Goal: Transaction & Acquisition: Purchase product/service

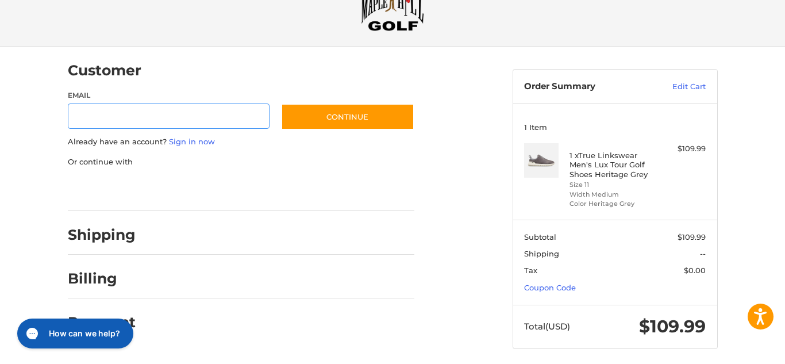
scroll to position [53, 0]
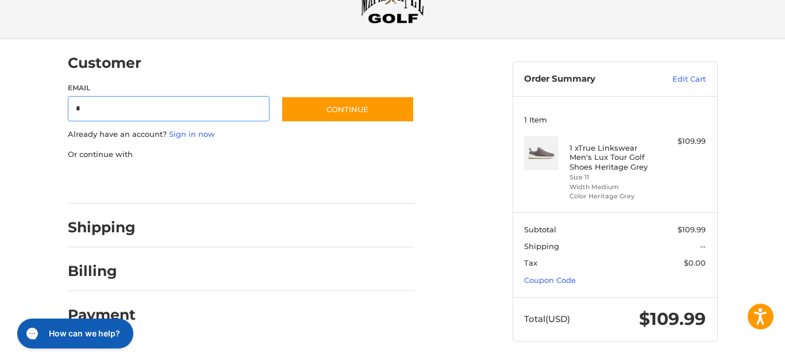
type input "**********"
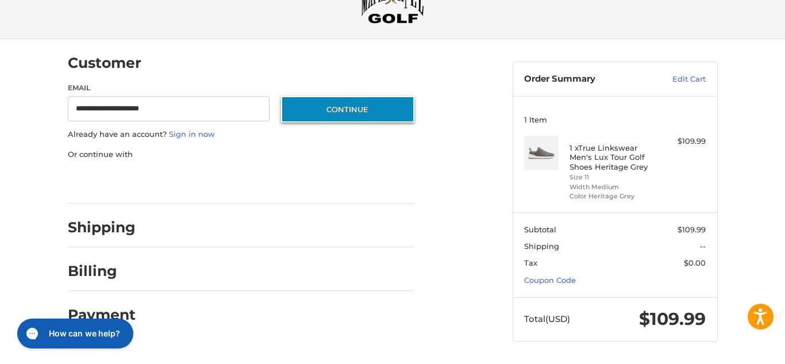
click at [369, 106] on button "Continue" at bounding box center [347, 109] width 133 height 26
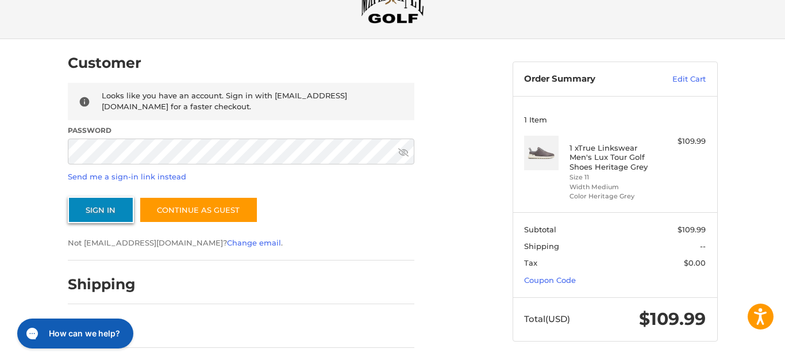
click at [101, 215] on button "Sign In" at bounding box center [101, 210] width 66 height 26
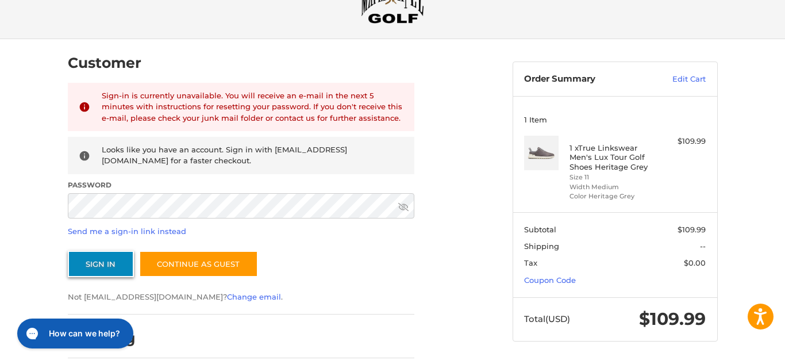
click at [112, 268] on button "Sign In" at bounding box center [101, 264] width 66 height 26
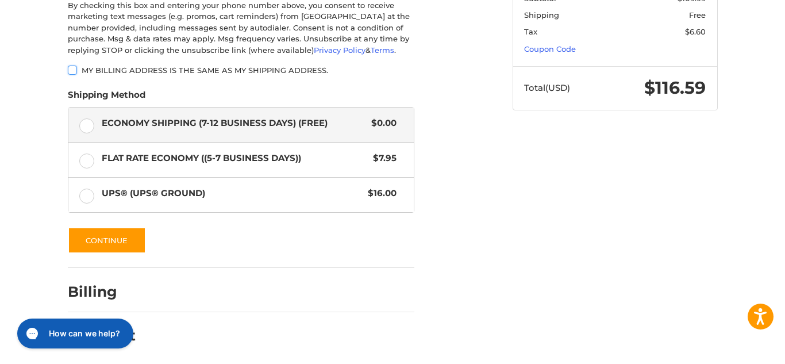
scroll to position [286, 0]
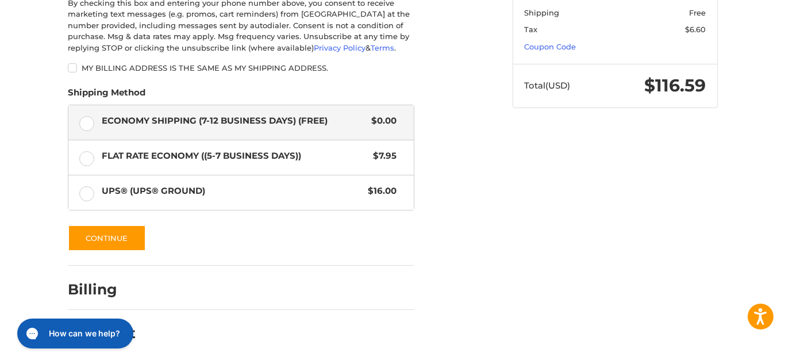
click at [93, 287] on h2 "Billing" at bounding box center [101, 290] width 67 height 18
click at [106, 240] on button "Continue" at bounding box center [107, 238] width 78 height 26
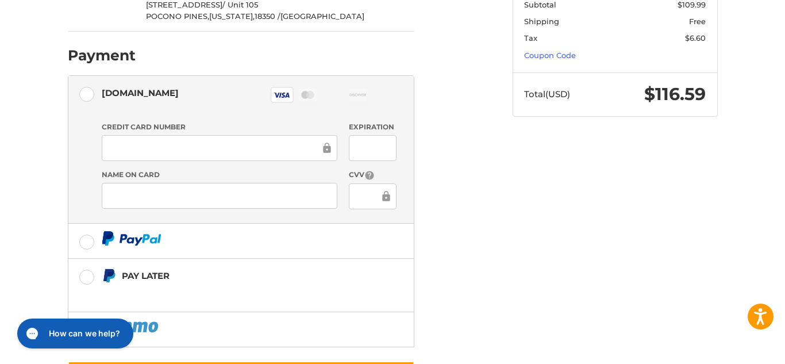
scroll to position [279, 0]
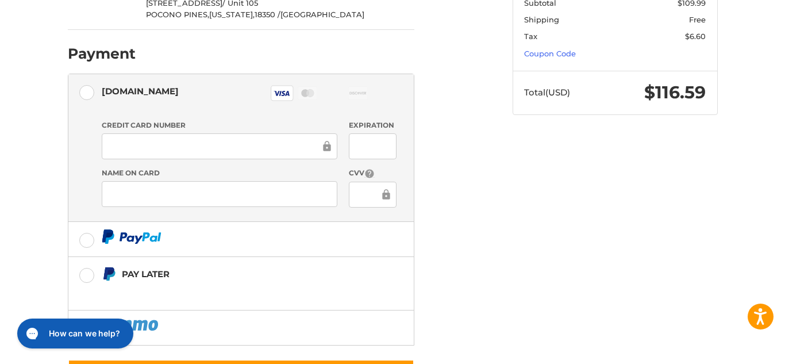
click at [109, 197] on div at bounding box center [220, 194] width 236 height 26
click at [568, 266] on div "Customer [EMAIL_ADDRESS][DOMAIN_NAME] Sign Out Shipping [PERSON_NAME] 186248522…" at bounding box center [393, 115] width 690 height 604
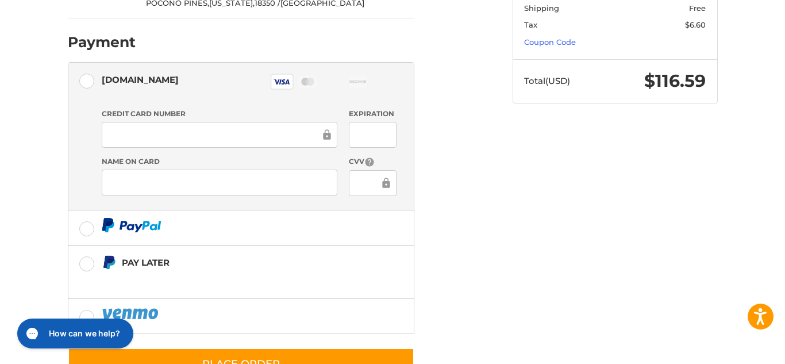
scroll to position [333, 0]
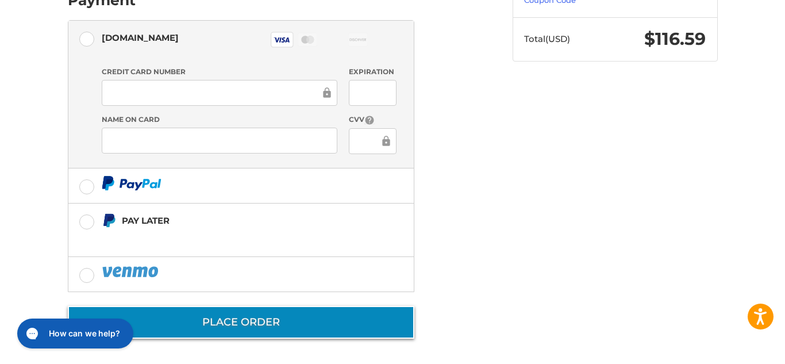
click at [329, 330] on button "Place Order" at bounding box center [241, 322] width 347 height 33
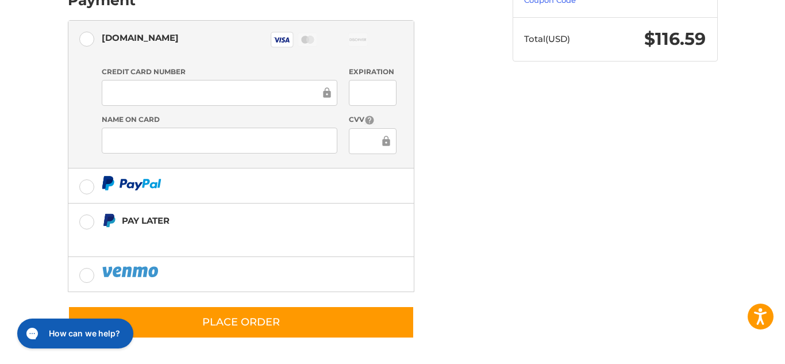
click at [512, 275] on div "Customer [EMAIL_ADDRESS][DOMAIN_NAME] Sign Out Shipping [PERSON_NAME] 186248522…" at bounding box center [393, 61] width 690 height 604
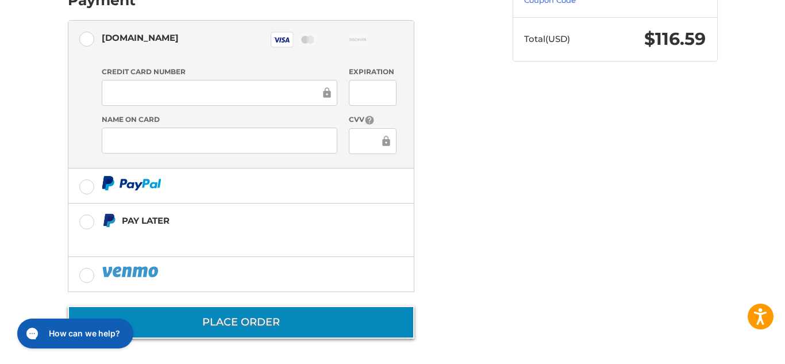
click at [353, 323] on button "Place Order" at bounding box center [241, 322] width 347 height 33
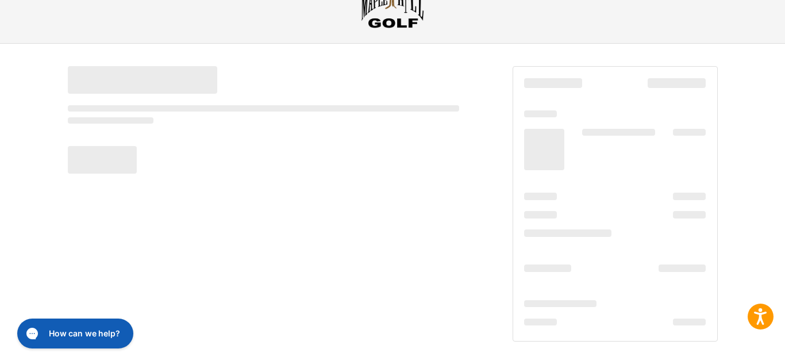
scroll to position [48, 0]
